Goal: Task Accomplishment & Management: Use online tool/utility

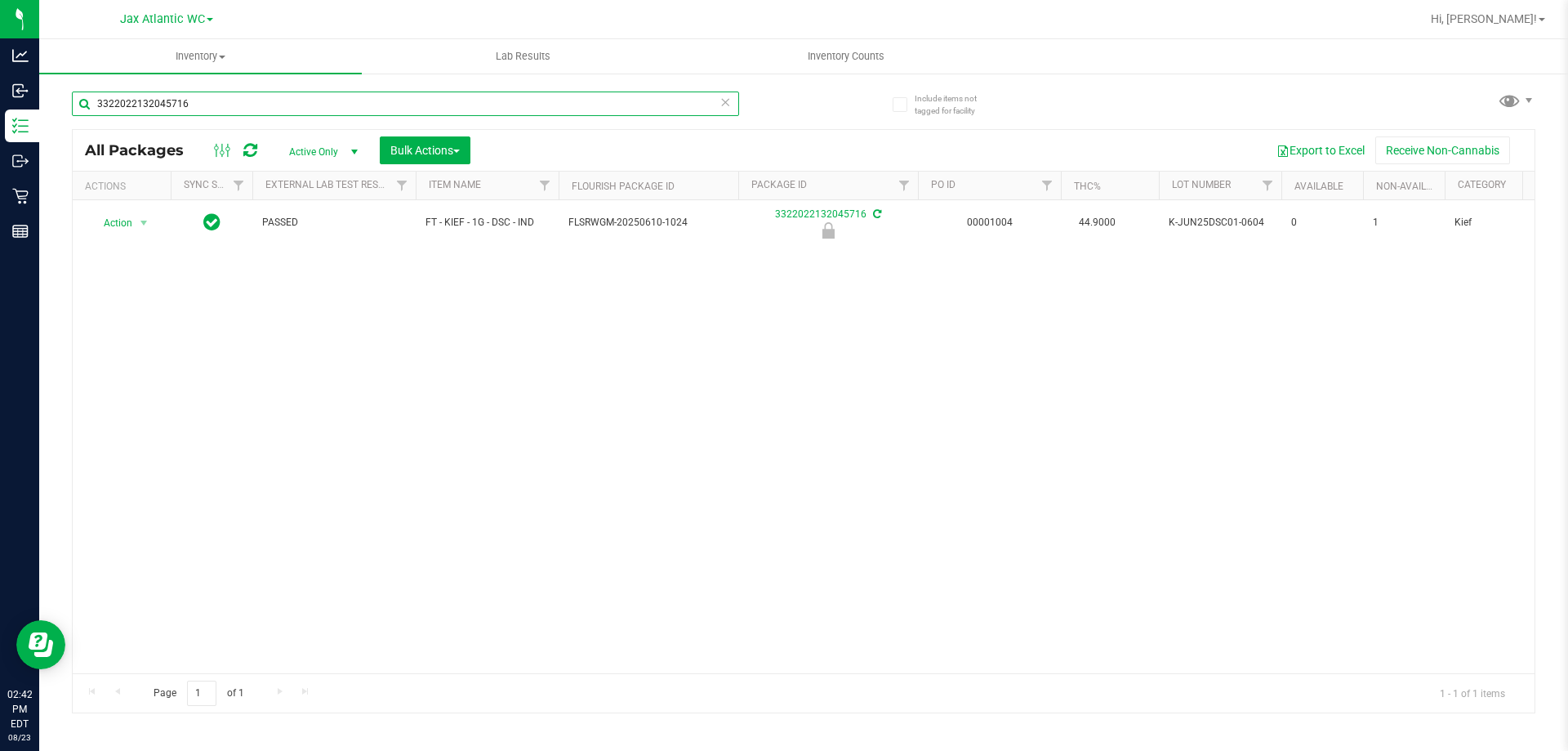
click at [206, 104] on input "3322022132045716" at bounding box center [405, 103] width 667 height 24
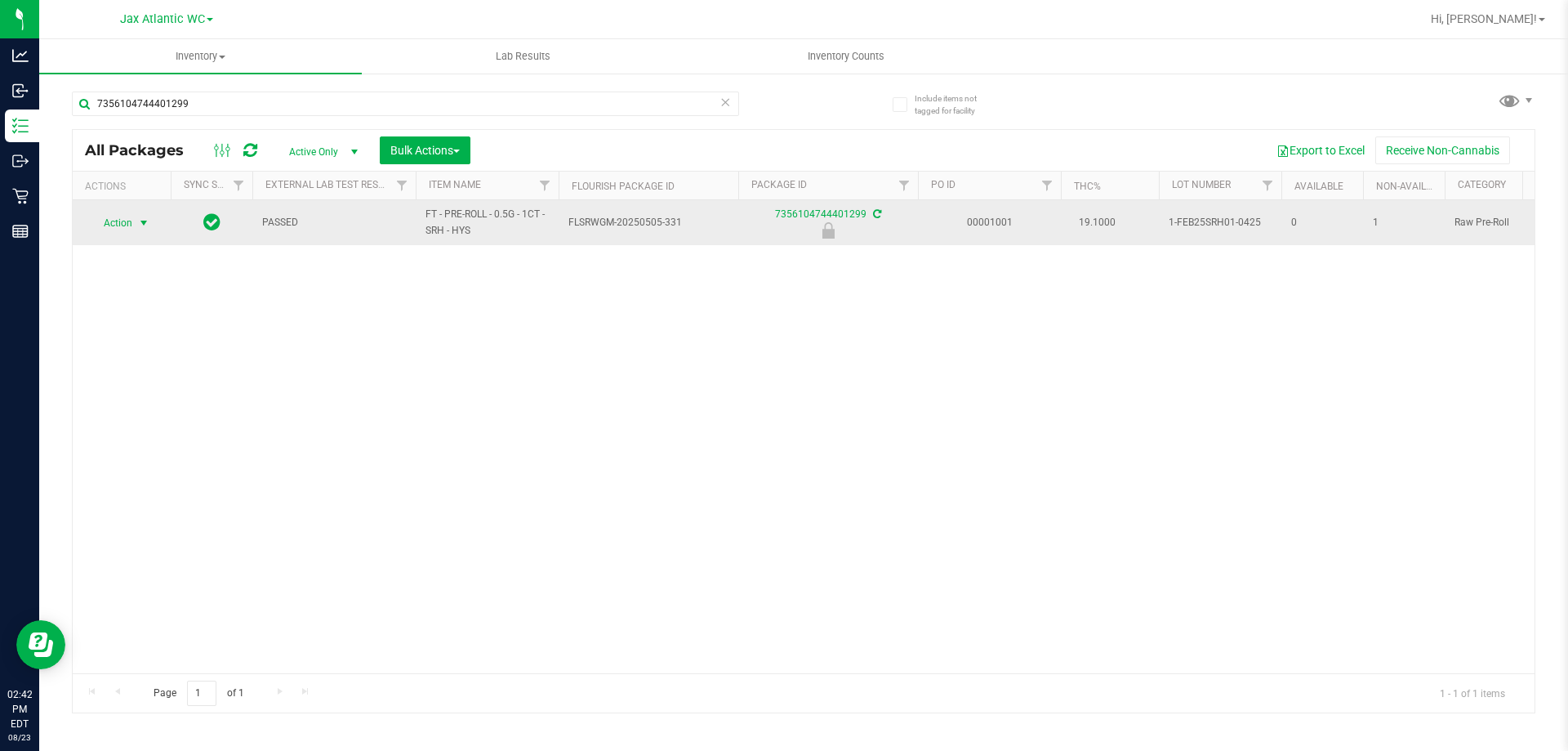
click at [122, 221] on span "Action" at bounding box center [111, 222] width 44 height 23
click at [1234, 222] on span "1-FEB25SRH01-0425" at bounding box center [1220, 222] width 103 height 16
copy tr "1-FEB25SRH01-0425"
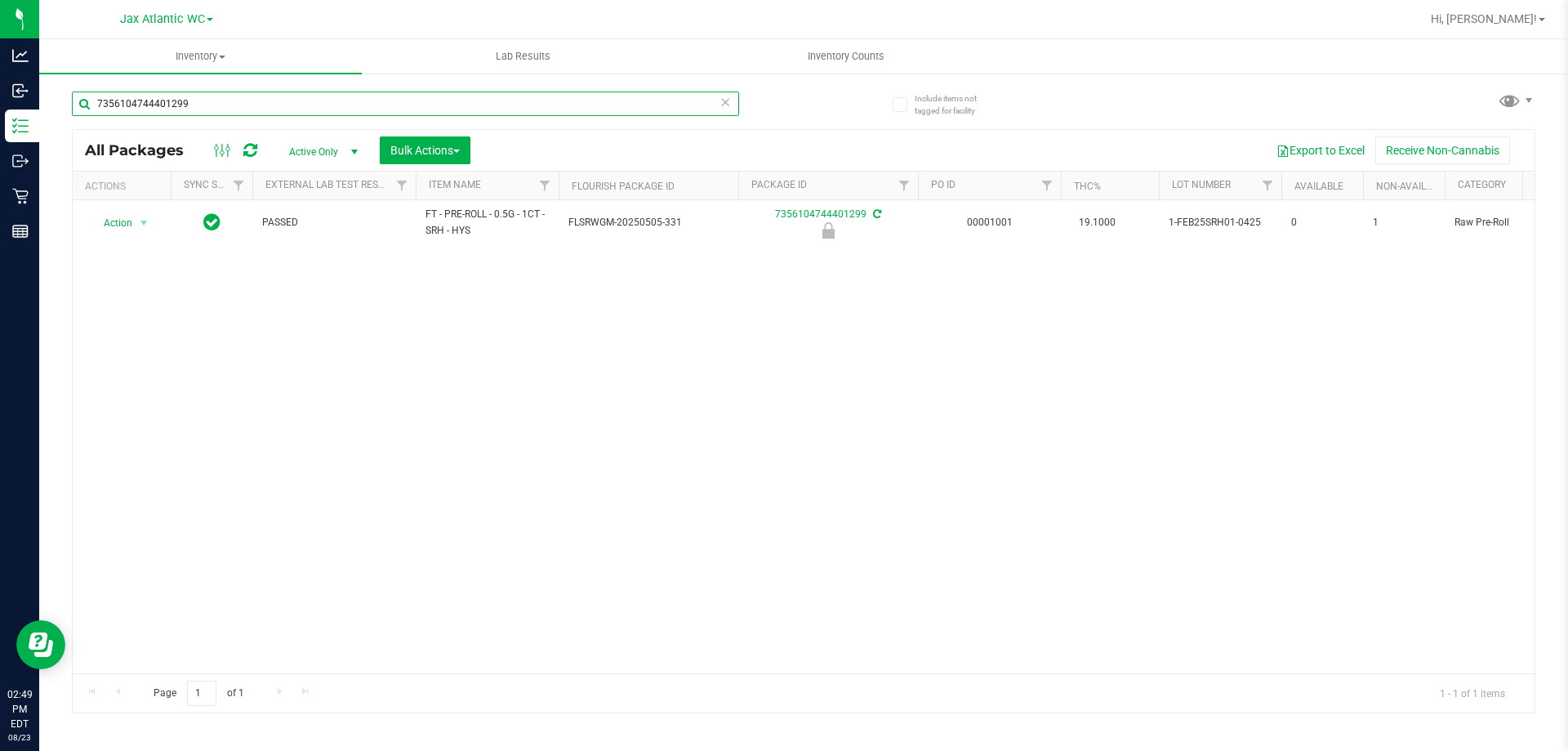
click at [266, 114] on input "7356104744401299" at bounding box center [405, 103] width 667 height 24
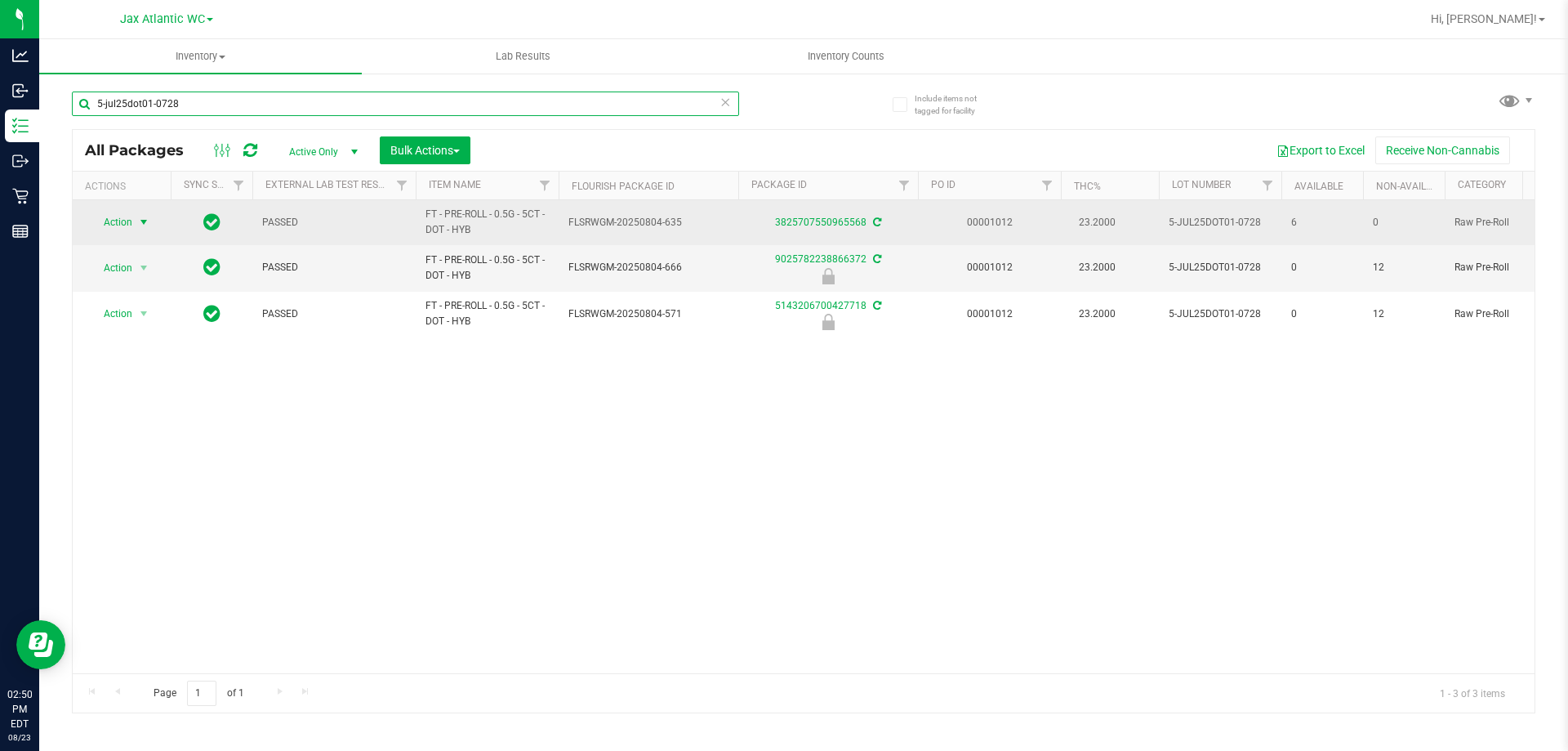
type input "5-jul25dot01-0728"
click at [112, 221] on span "Action" at bounding box center [111, 222] width 44 height 23
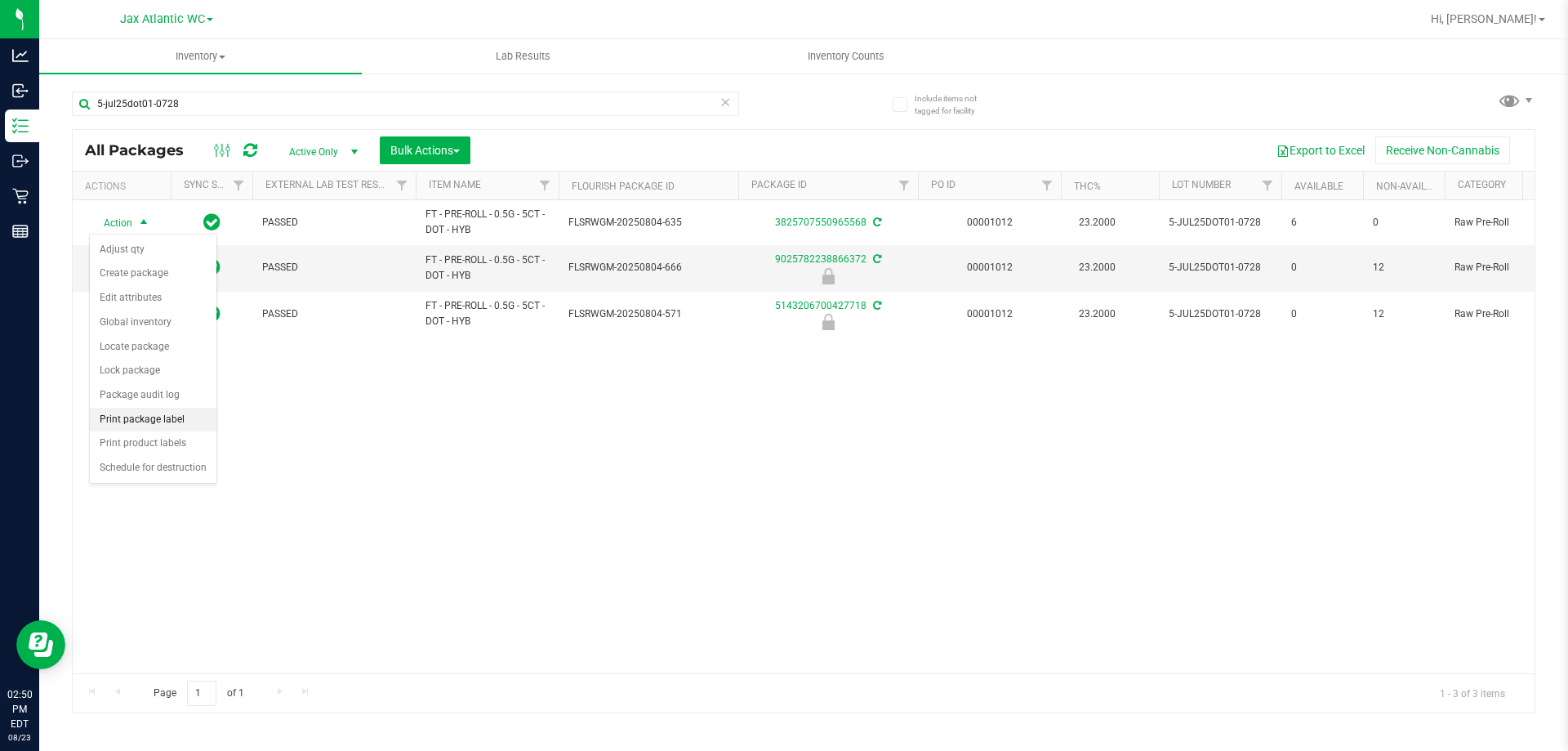
click at [154, 412] on li "Print package label" at bounding box center [153, 420] width 127 height 24
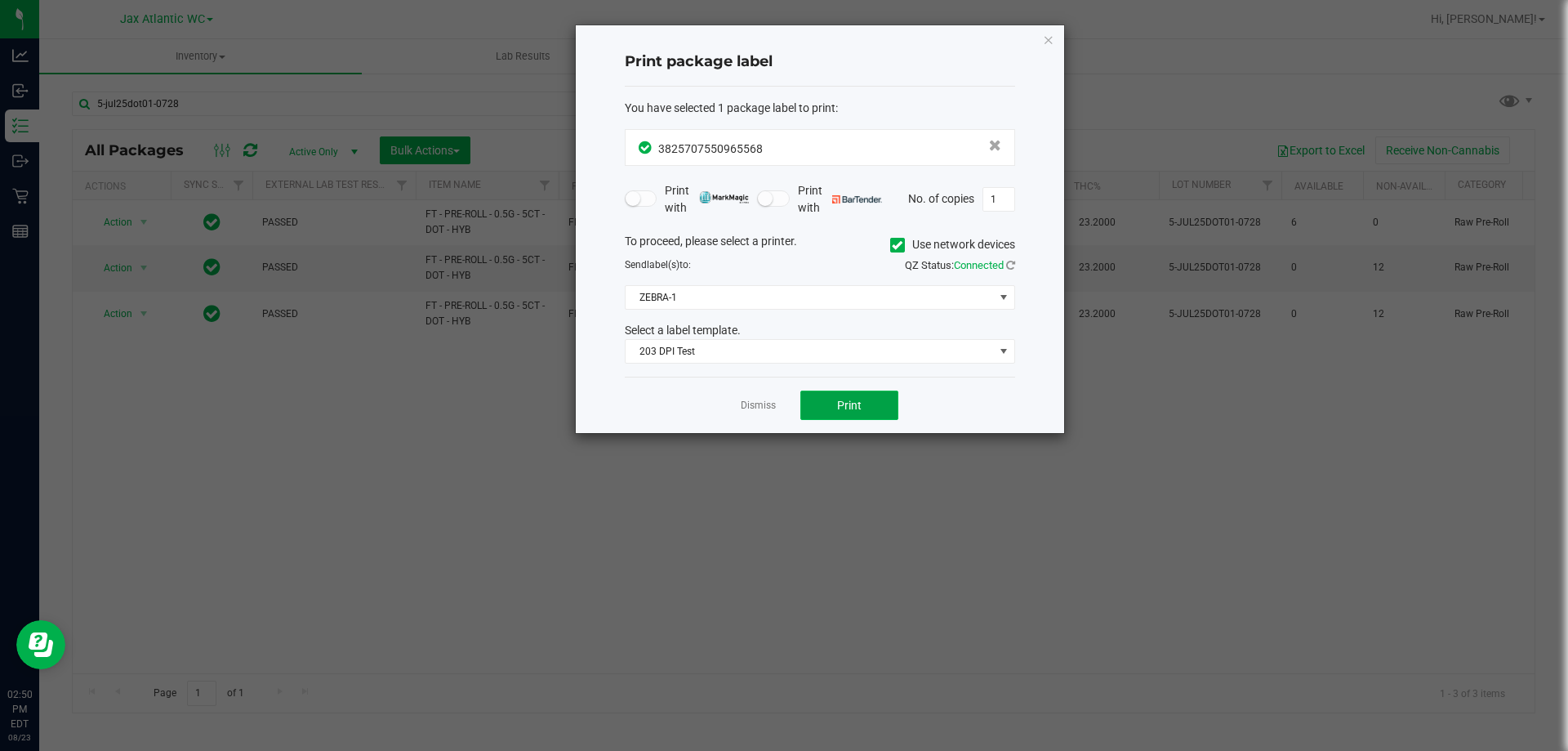
click at [845, 417] on button "Print" at bounding box center [849, 405] width 98 height 29
click at [774, 405] on link "Dismiss" at bounding box center [757, 406] width 35 height 14
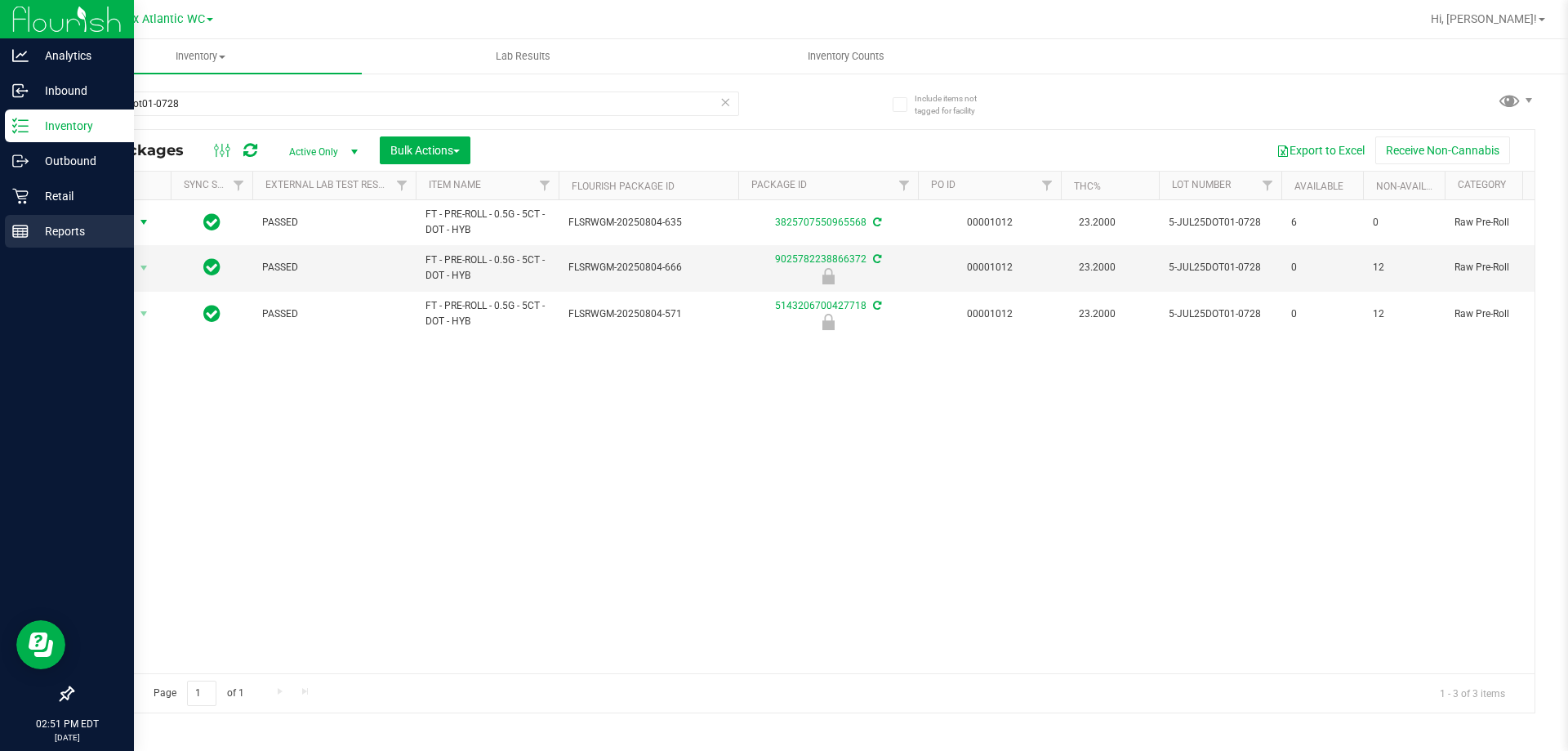
click at [24, 229] on line at bounding box center [21, 229] width 15 height 0
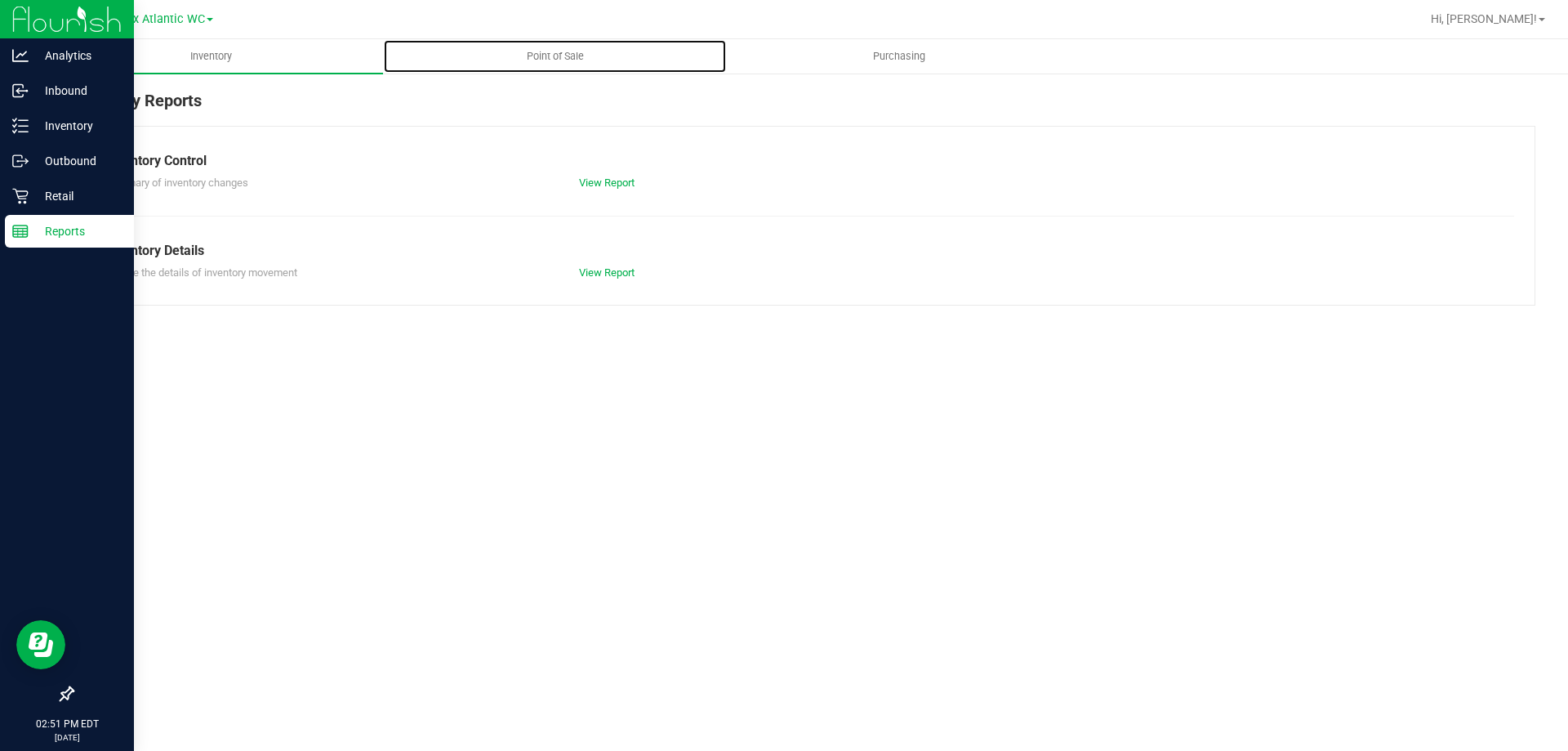
click at [527, 54] on span "Point of Sale" at bounding box center [556, 56] width 101 height 15
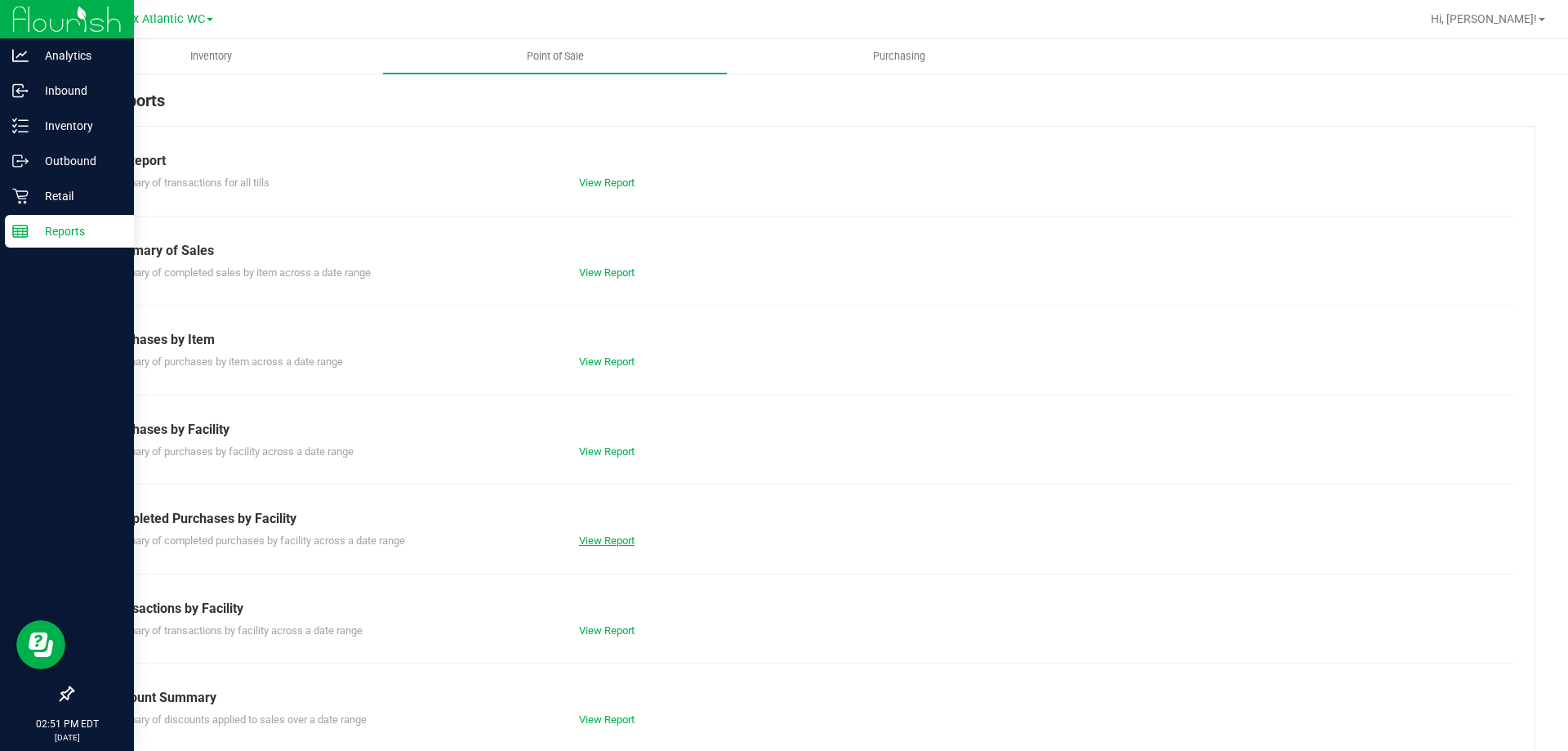
click at [598, 539] on link "View Report" at bounding box center [606, 540] width 55 height 12
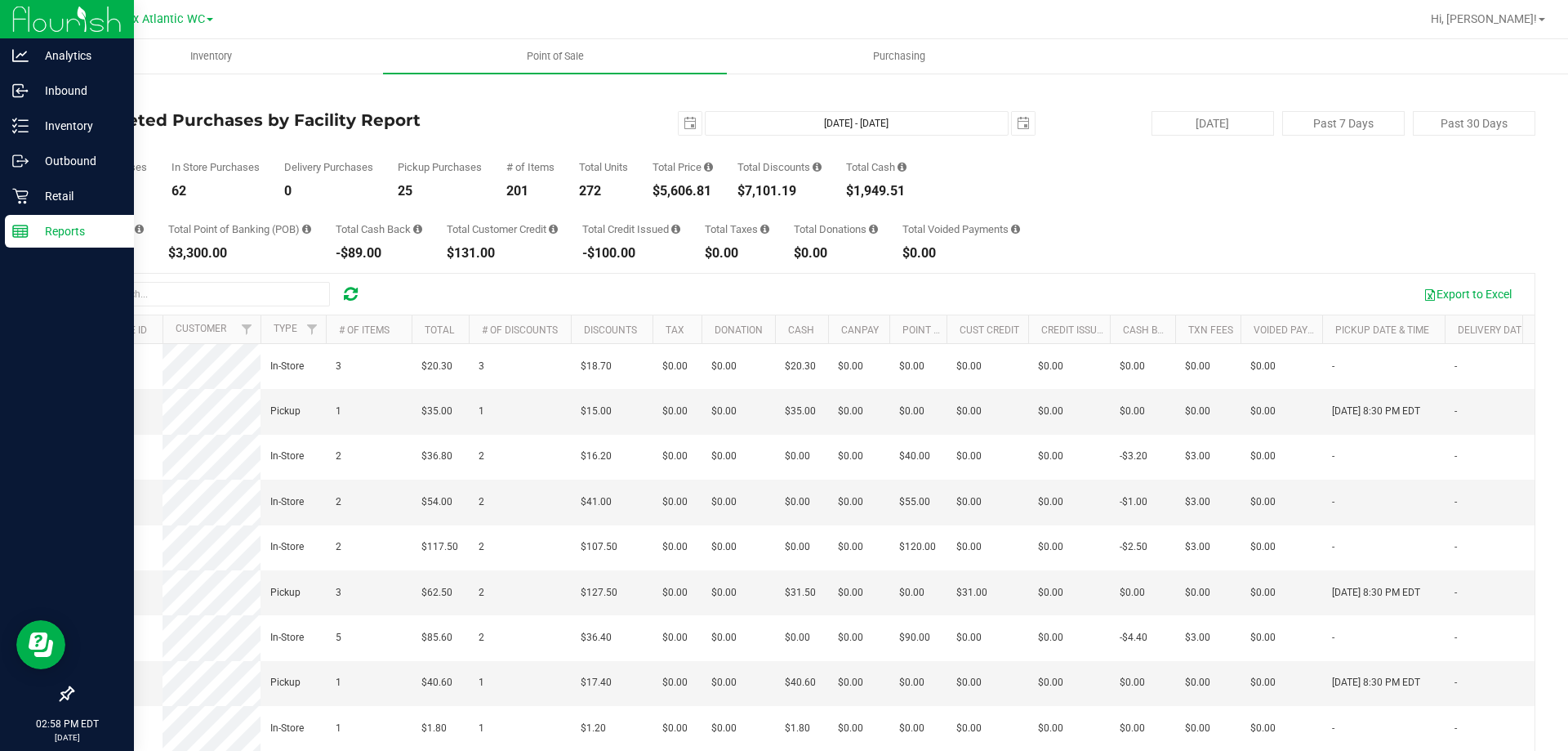
click at [466, 135] on div "Total Purchases 87 In Store Purchases 62 Delivery Purchases 0 Pickup Purchases …" at bounding box center [804, 166] width 1464 height 62
